Goal: Contribute content

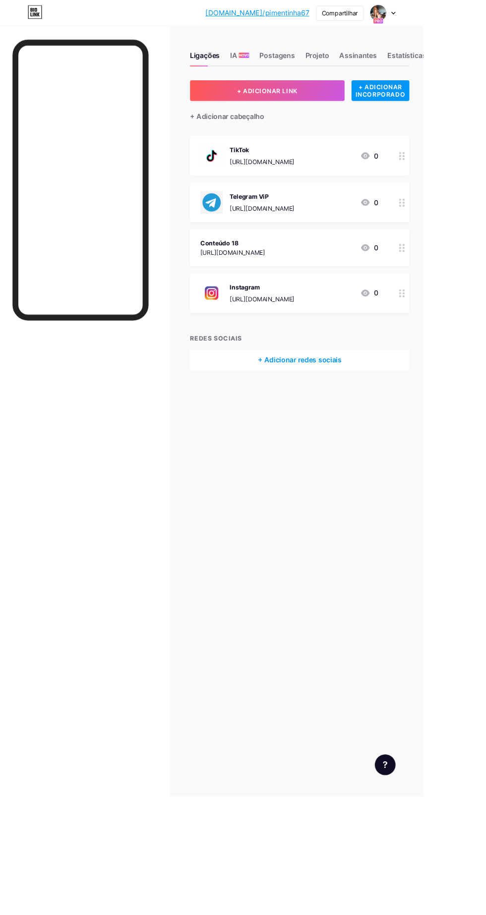
click at [267, 289] on font "[URL][DOMAIN_NAME]" at bounding box center [267, 289] width 74 height 8
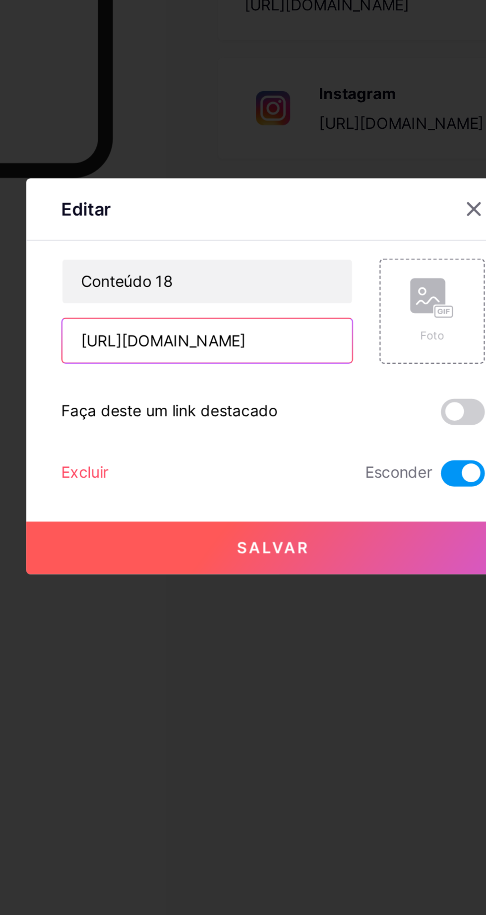
click at [259, 451] on input "[URL][DOMAIN_NAME]" at bounding box center [213, 442] width 131 height 20
type input "h"
type input "[URL][DOMAIN_NAME]"
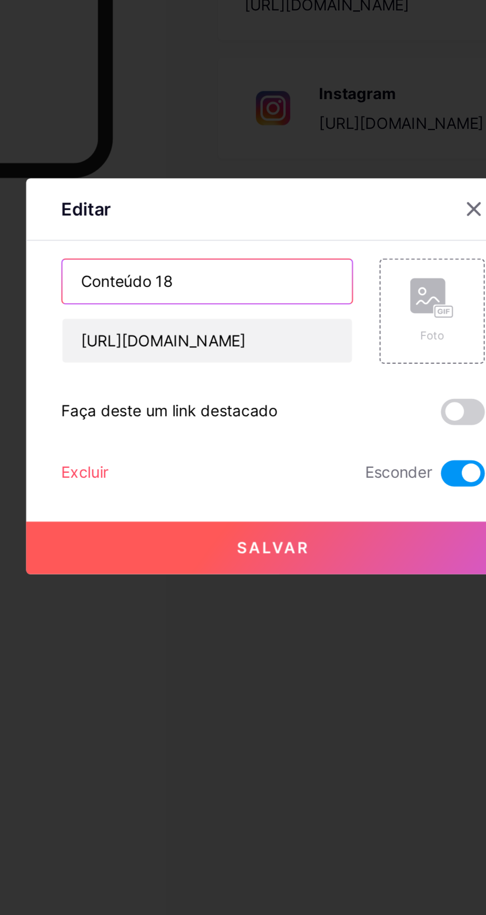
click at [207, 425] on input "Conteúdo 18" at bounding box center [213, 415] width 131 height 20
type input "C"
type input "Whatsapp"
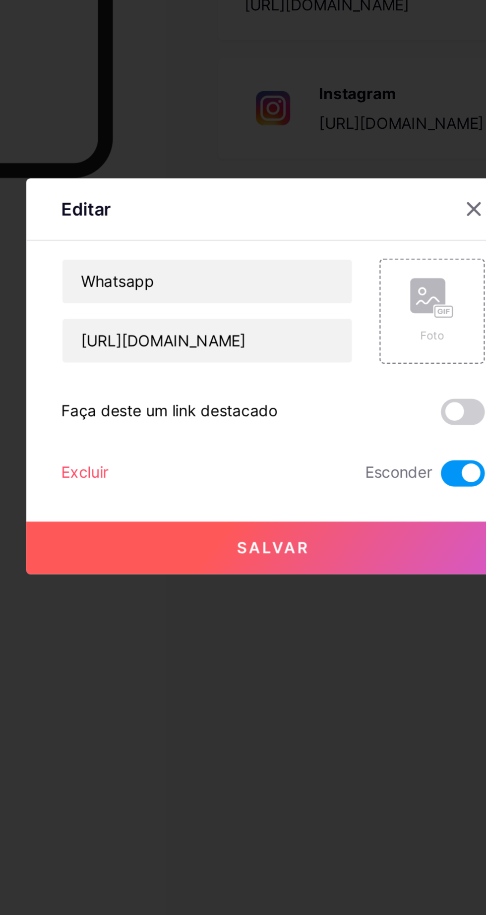
click at [310, 432] on icon at bounding box center [315, 422] width 20 height 18
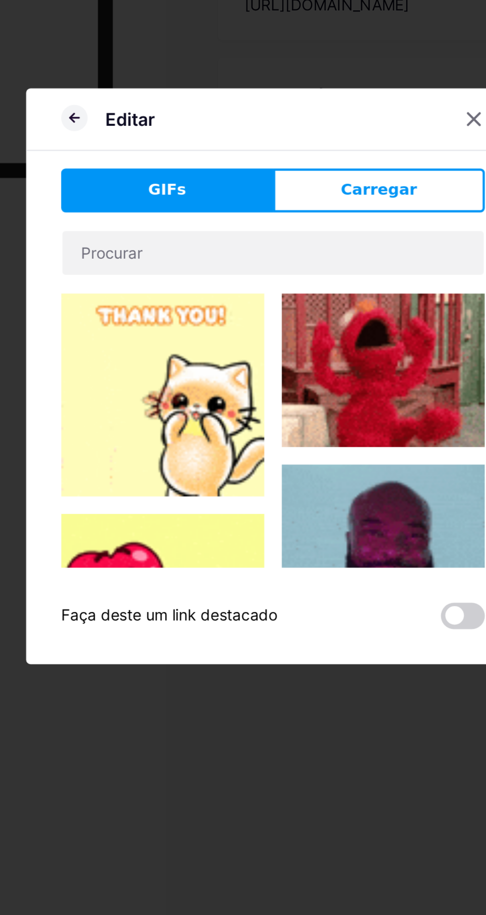
click at [271, 384] on button "Carregar" at bounding box center [291, 374] width 96 height 20
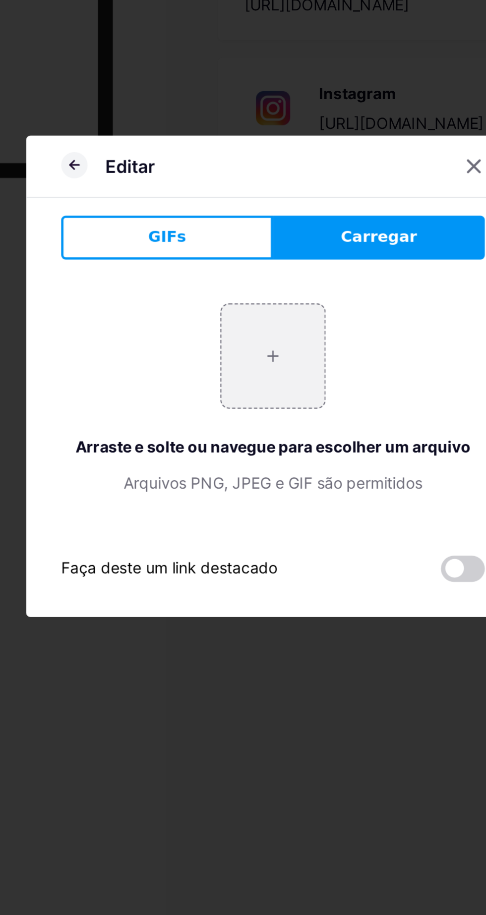
click at [232, 472] on input "file" at bounding box center [243, 448] width 47 height 47
type input "C:\fakepath\1000666491.jpg"
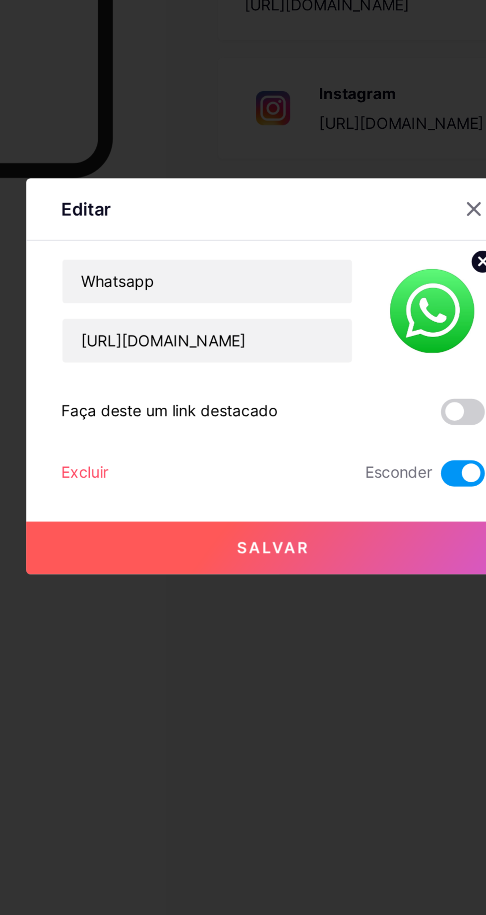
click at [323, 507] on span at bounding box center [329, 501] width 20 height 12
click at [319, 504] on input "checkbox" at bounding box center [319, 504] width 0 height 0
click at [302, 547] on button "Salvar" at bounding box center [242, 535] width 223 height 24
